Goal: Find specific page/section

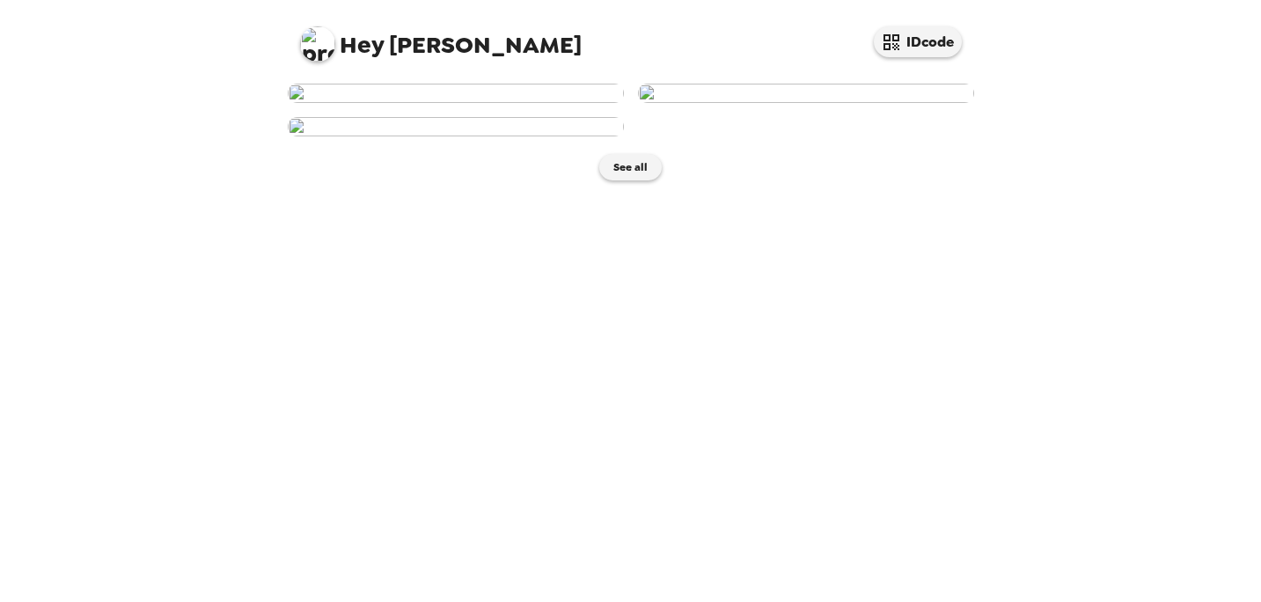
click at [572, 103] on img at bounding box center [456, 93] width 336 height 19
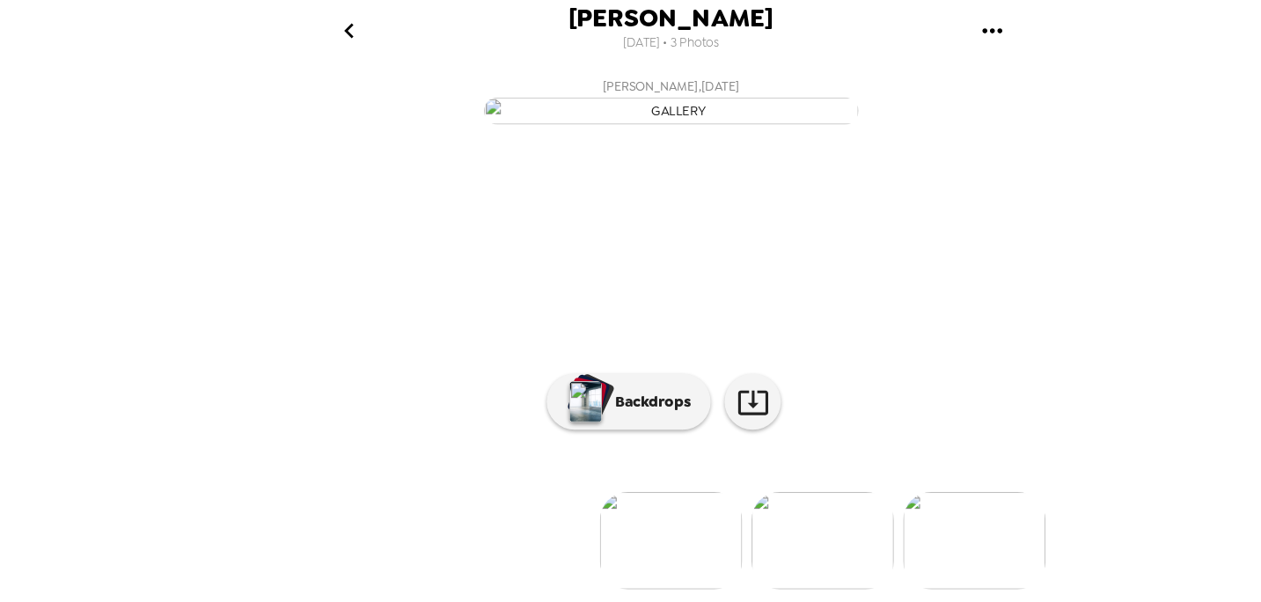
click at [334, 28] on icon "go back" at bounding box center [328, 29] width 28 height 28
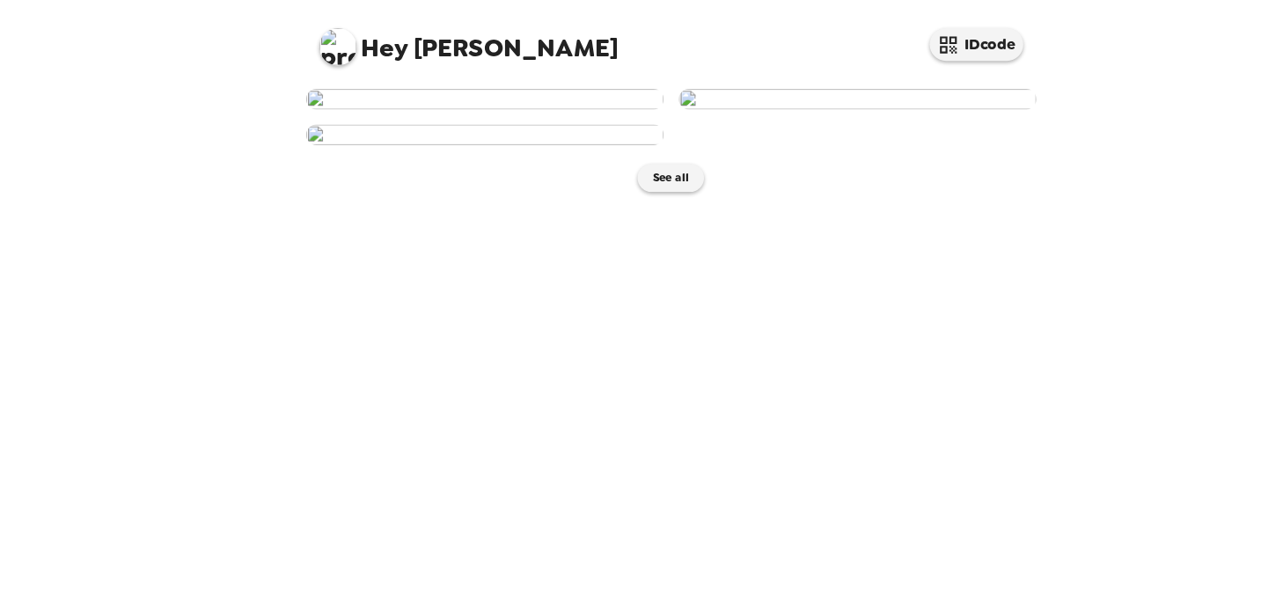
click at [762, 103] on img at bounding box center [806, 93] width 336 height 19
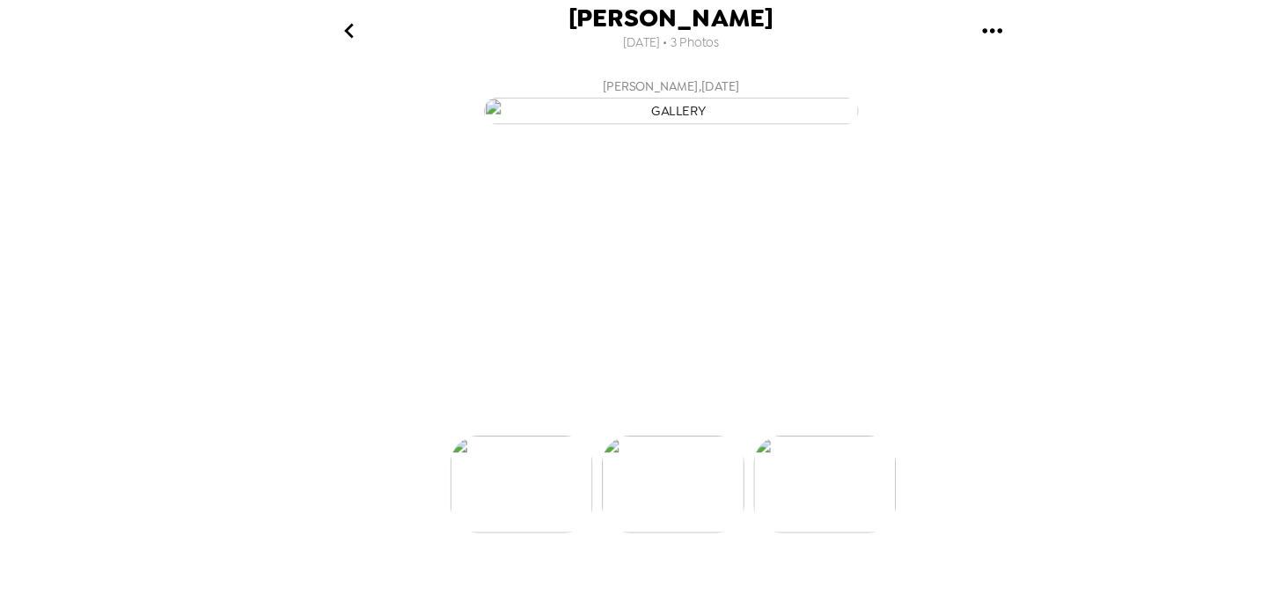
scroll to position [0, 141]
